Goal: Navigation & Orientation: Find specific page/section

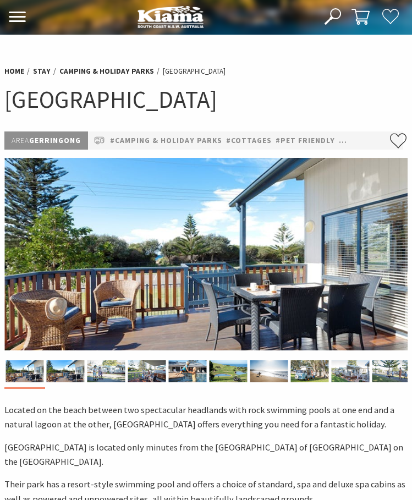
click at [19, 20] on icon at bounding box center [17, 17] width 18 height 10
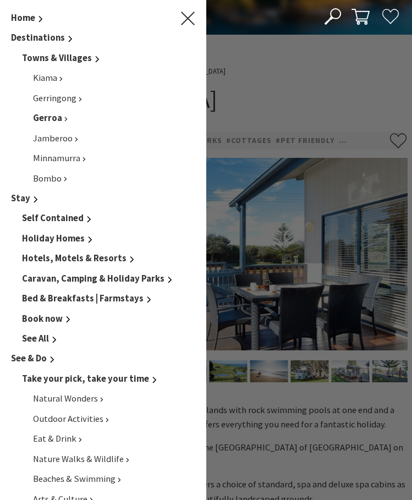
click at [60, 119] on link "Gerroa" at bounding box center [50, 118] width 35 height 12
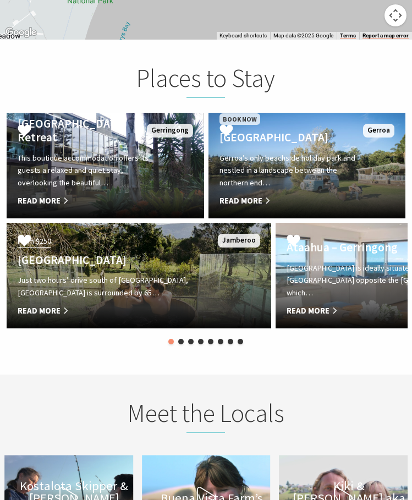
scroll to position [1650, 0]
